Goal: Ask a question: Seek information or help from site administrators or community

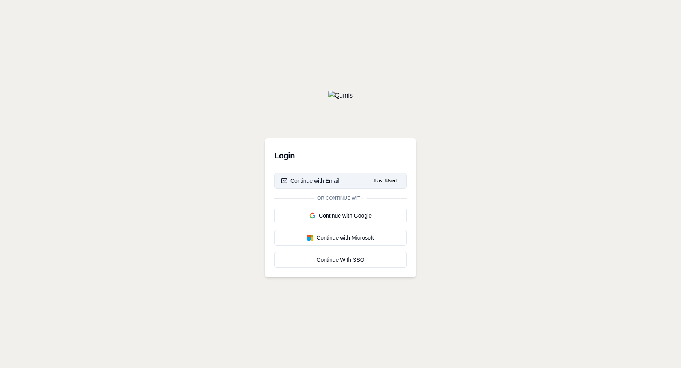
click at [336, 175] on button "Continue with Email Last Used" at bounding box center [340, 181] width 132 height 16
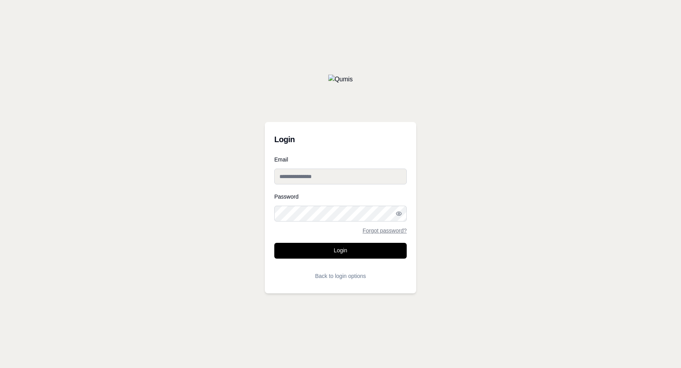
click at [336, 175] on input "Email" at bounding box center [340, 176] width 132 height 16
click at [344, 246] on button "Login" at bounding box center [340, 251] width 132 height 16
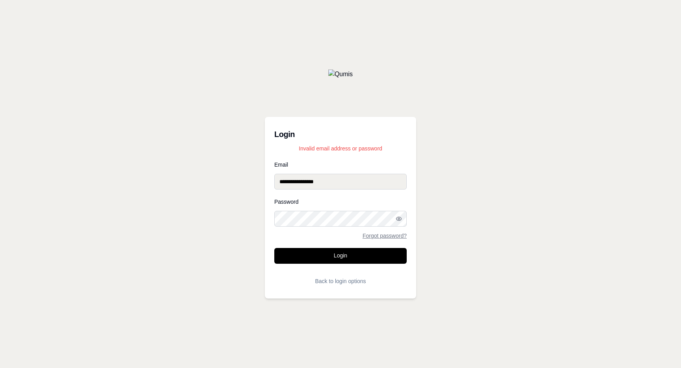
click at [284, 182] on input "**********" at bounding box center [340, 181] width 132 height 16
type input "**********"
click at [347, 257] on button "Login" at bounding box center [340, 256] width 132 height 16
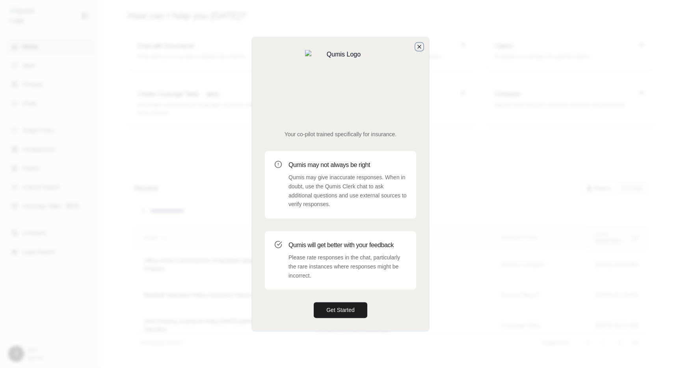
click at [416, 50] on icon "button" at bounding box center [419, 46] width 6 height 6
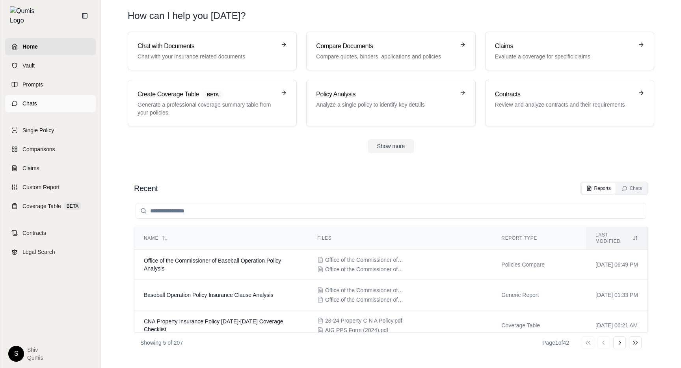
click at [40, 95] on link "Chats" at bounding box center [50, 103] width 91 height 17
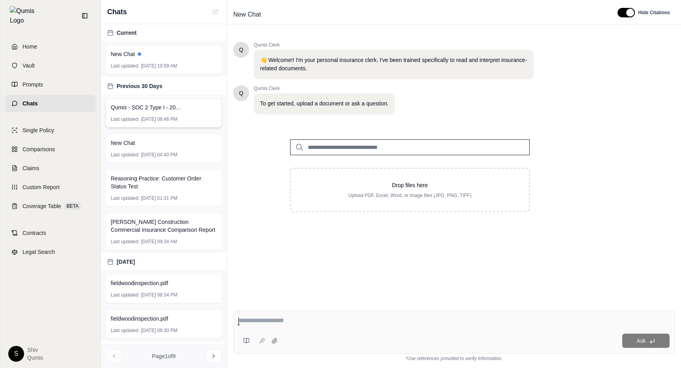
click at [164, 120] on span "[DATE] 08:46 PM" at bounding box center [159, 119] width 36 height 6
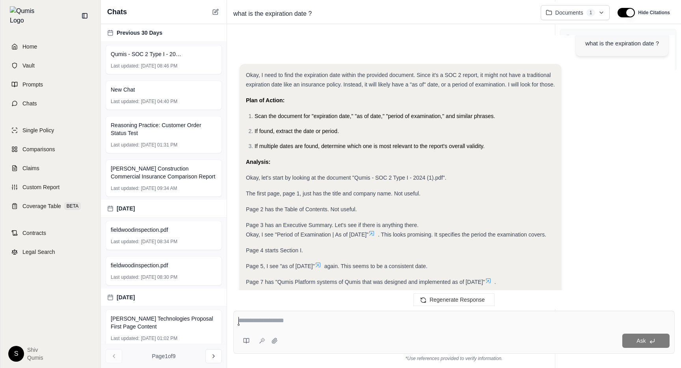
scroll to position [33, 0]
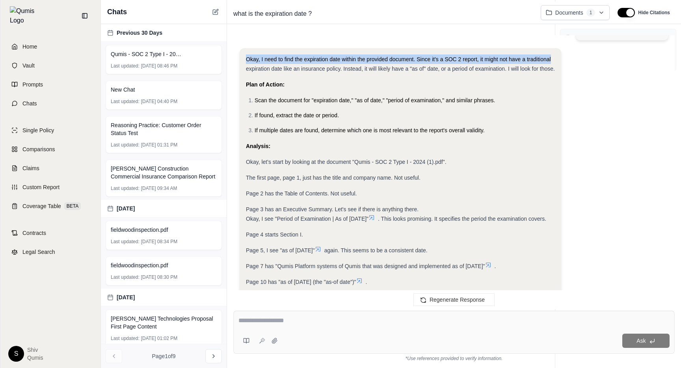
drag, startPoint x: 597, startPoint y: 29, endPoint x: 601, endPoint y: 59, distance: 30.2
click at [601, 59] on div "what is the expiration date ? Okay, I need to find the expiration date within t…" at bounding box center [454, 166] width 454 height 275
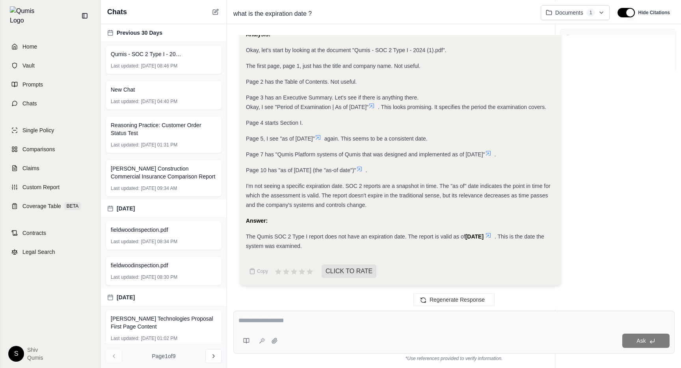
scroll to position [67, 0]
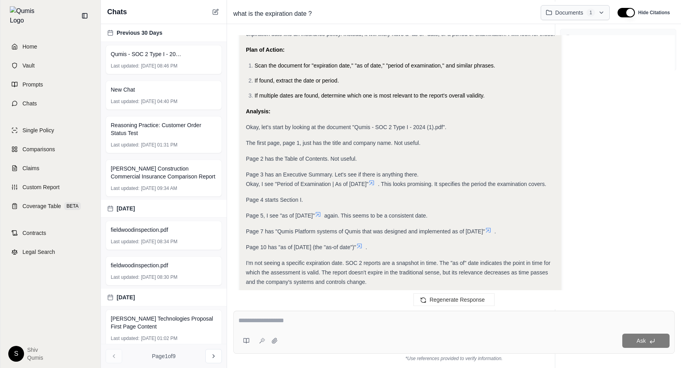
click at [587, 18] on html "Home Vault Prompts Chats Single Policy Comparisons Claims Custom Report Coverag…" at bounding box center [340, 184] width 681 height 368
click at [635, 91] on html "Home Vault Prompts Chats Single Policy Comparisons Claims Custom Report Coverag…" at bounding box center [340, 184] width 681 height 368
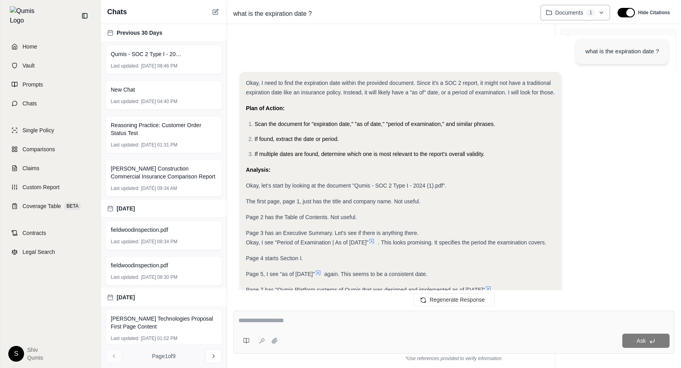
scroll to position [0, 0]
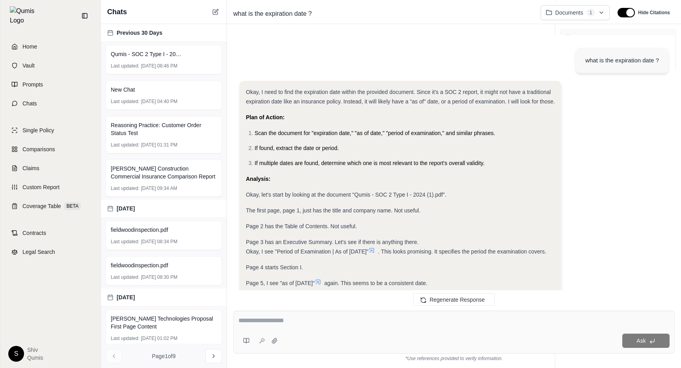
click at [577, 4] on div "what is the expiration date ? Documents 1 Hide Citations" at bounding box center [454, 13] width 454 height 22
click at [577, 10] on html "Home Vault Prompts Chats Single Policy Comparisons Claims Custom Report Coverag…" at bounding box center [340, 184] width 681 height 368
click at [577, 11] on html "Home Vault Prompts Chats Single Policy Comparisons Claims Custom Report Coverag…" at bounding box center [340, 184] width 681 height 368
click at [622, 151] on html "Home Vault Prompts Chats Single Policy Comparisons Claims Custom Report Coverag…" at bounding box center [340, 184] width 681 height 368
